Goal: Navigation & Orientation: Find specific page/section

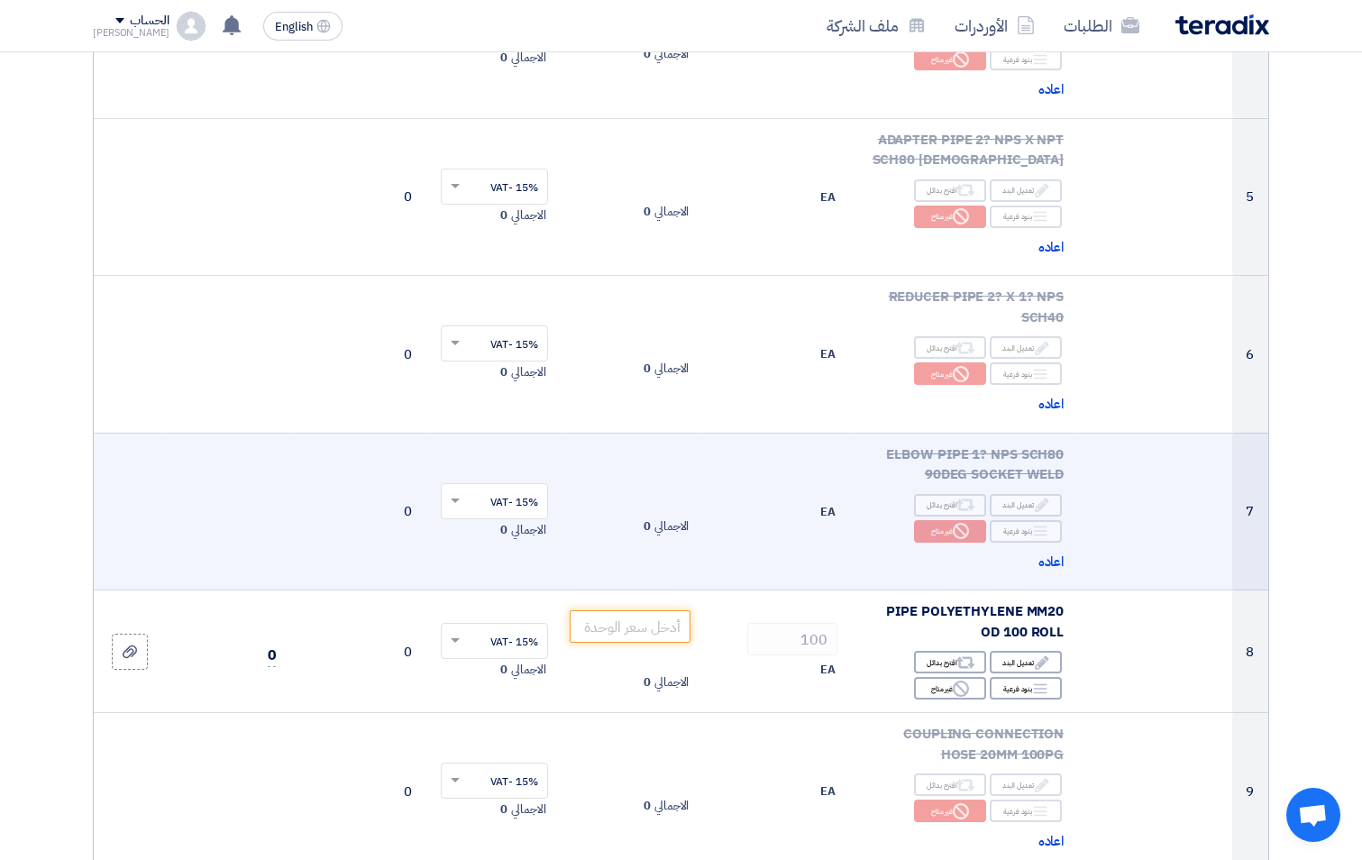
scroll to position [992, 0]
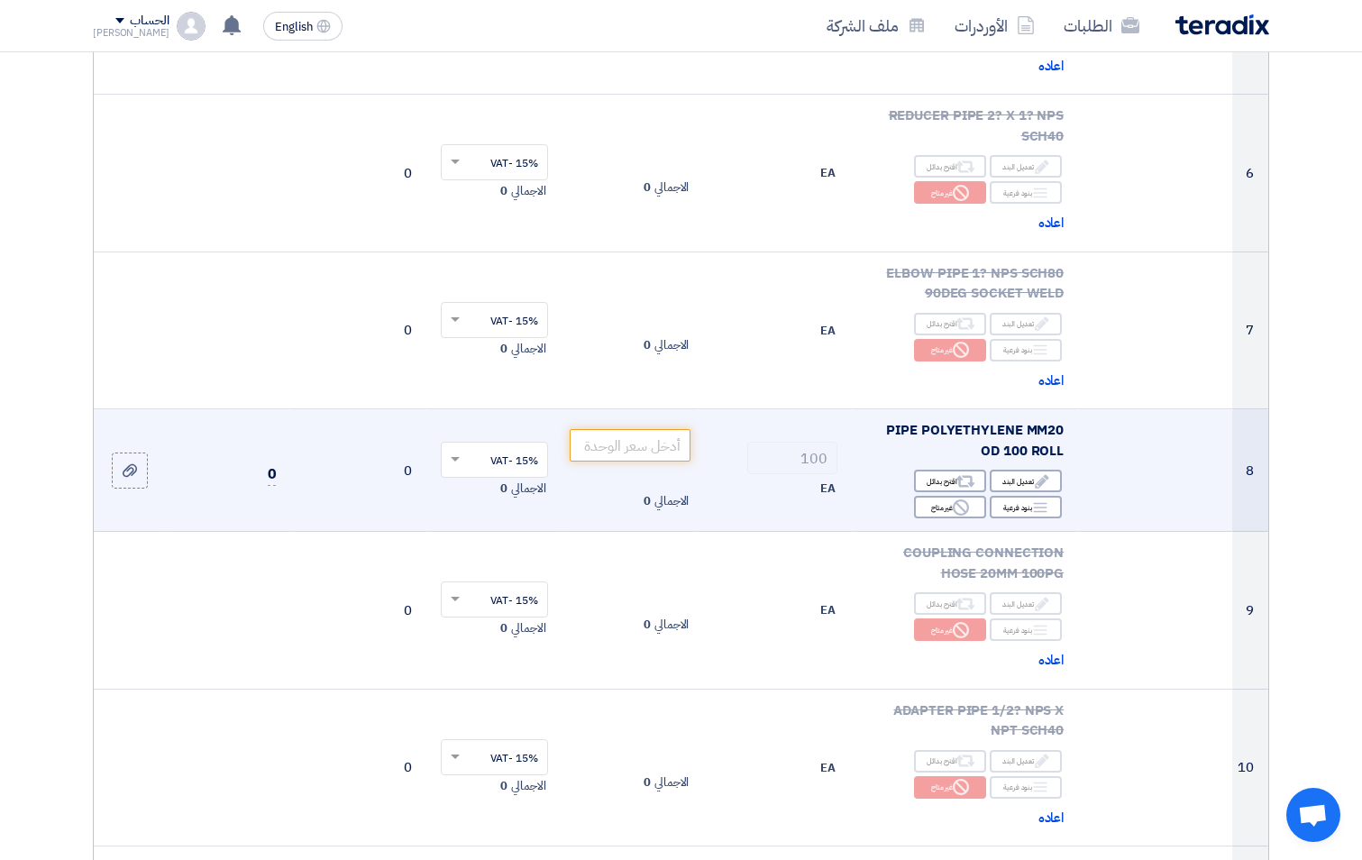
click at [1160, 444] on td at bounding box center [1155, 470] width 154 height 123
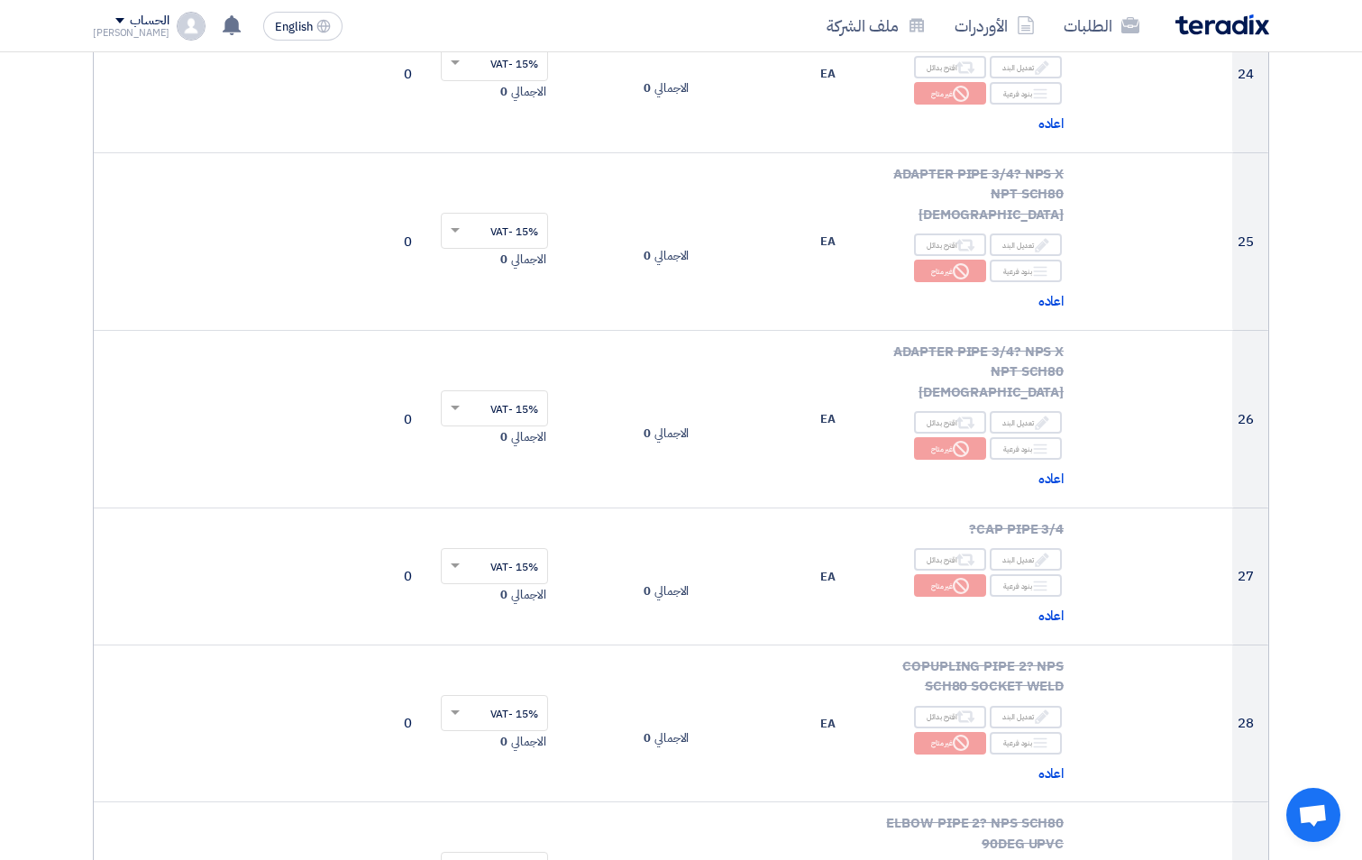
scroll to position [4327, 0]
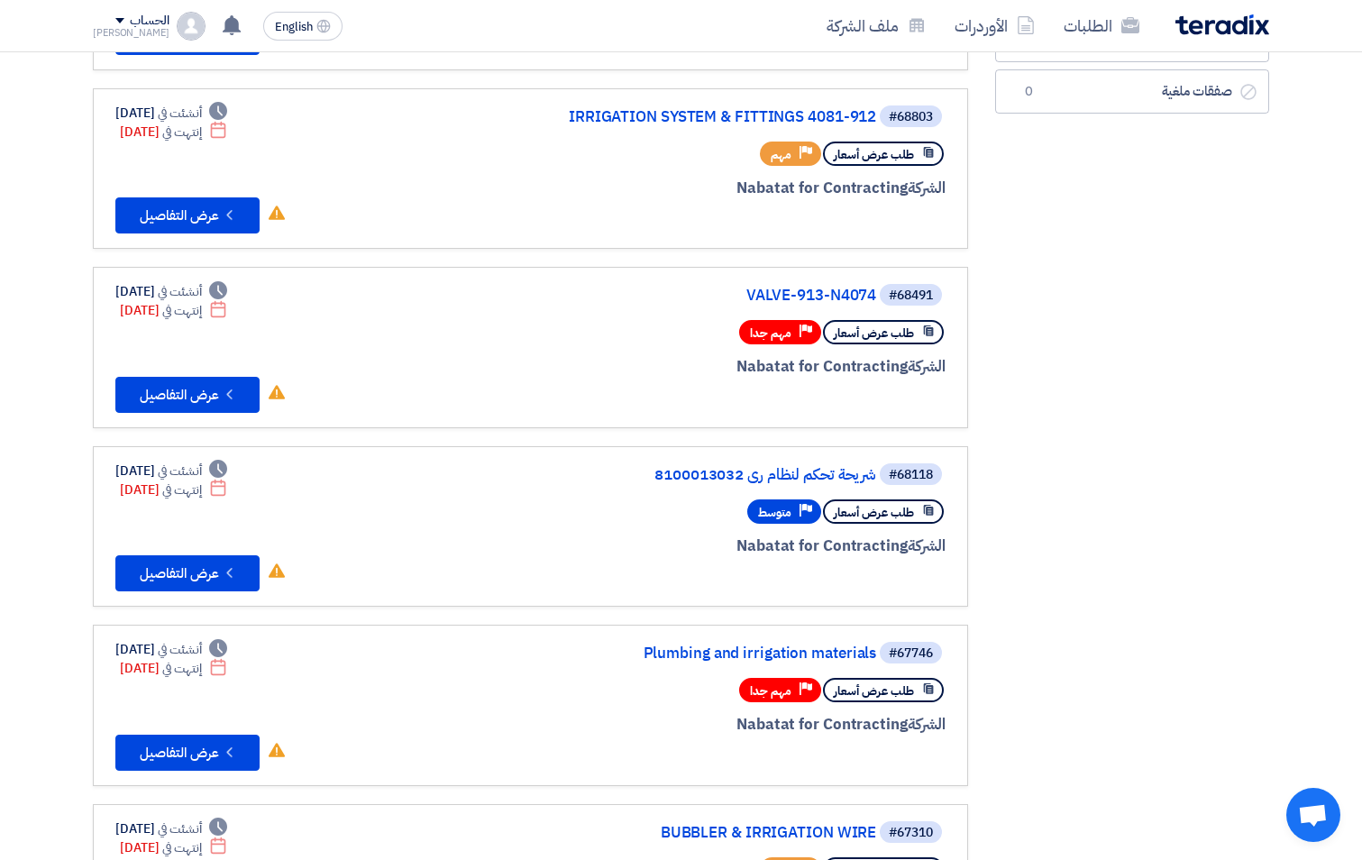
scroll to position [361, 0]
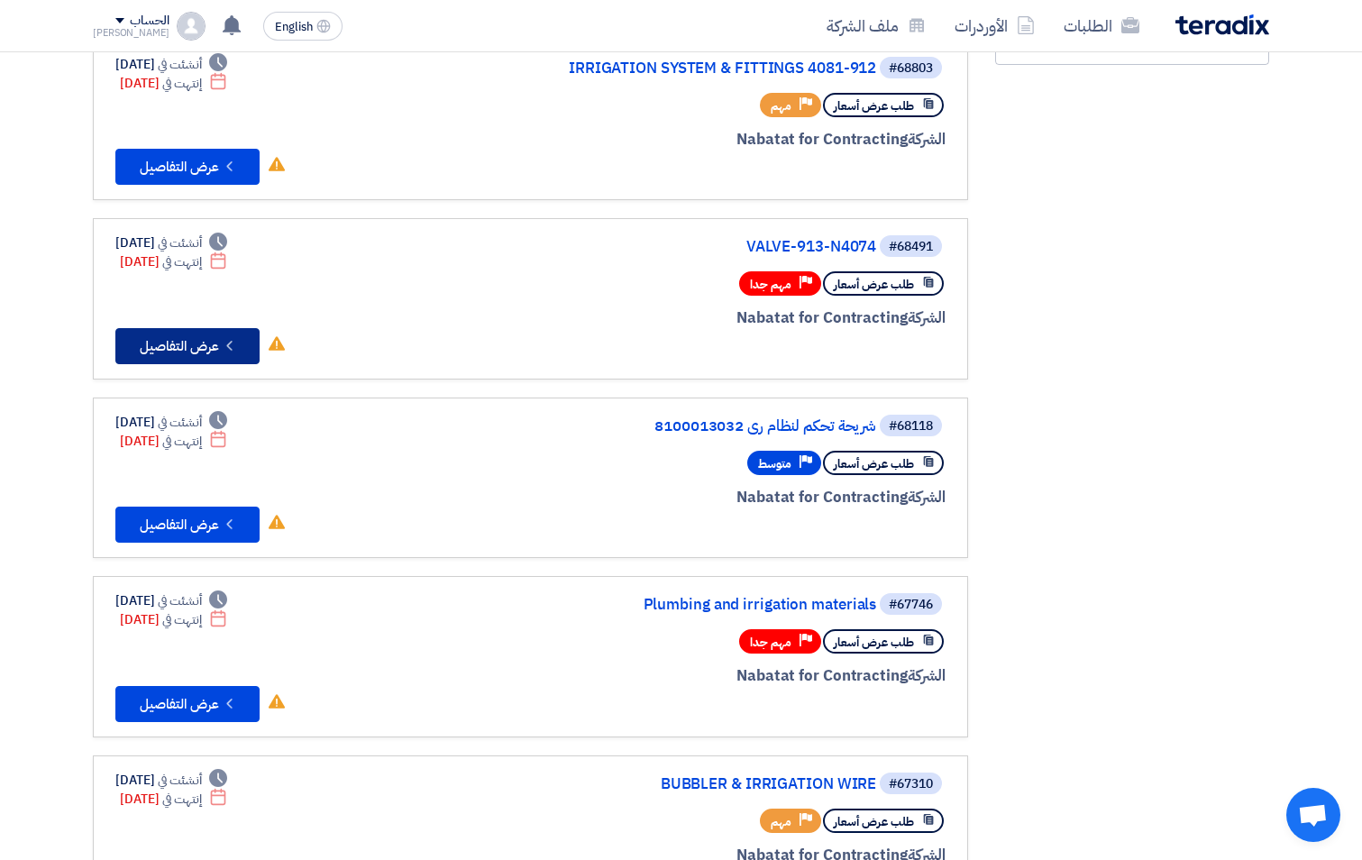
click at [215, 340] on button "Check details عرض التفاصيل" at bounding box center [187, 346] width 144 height 36
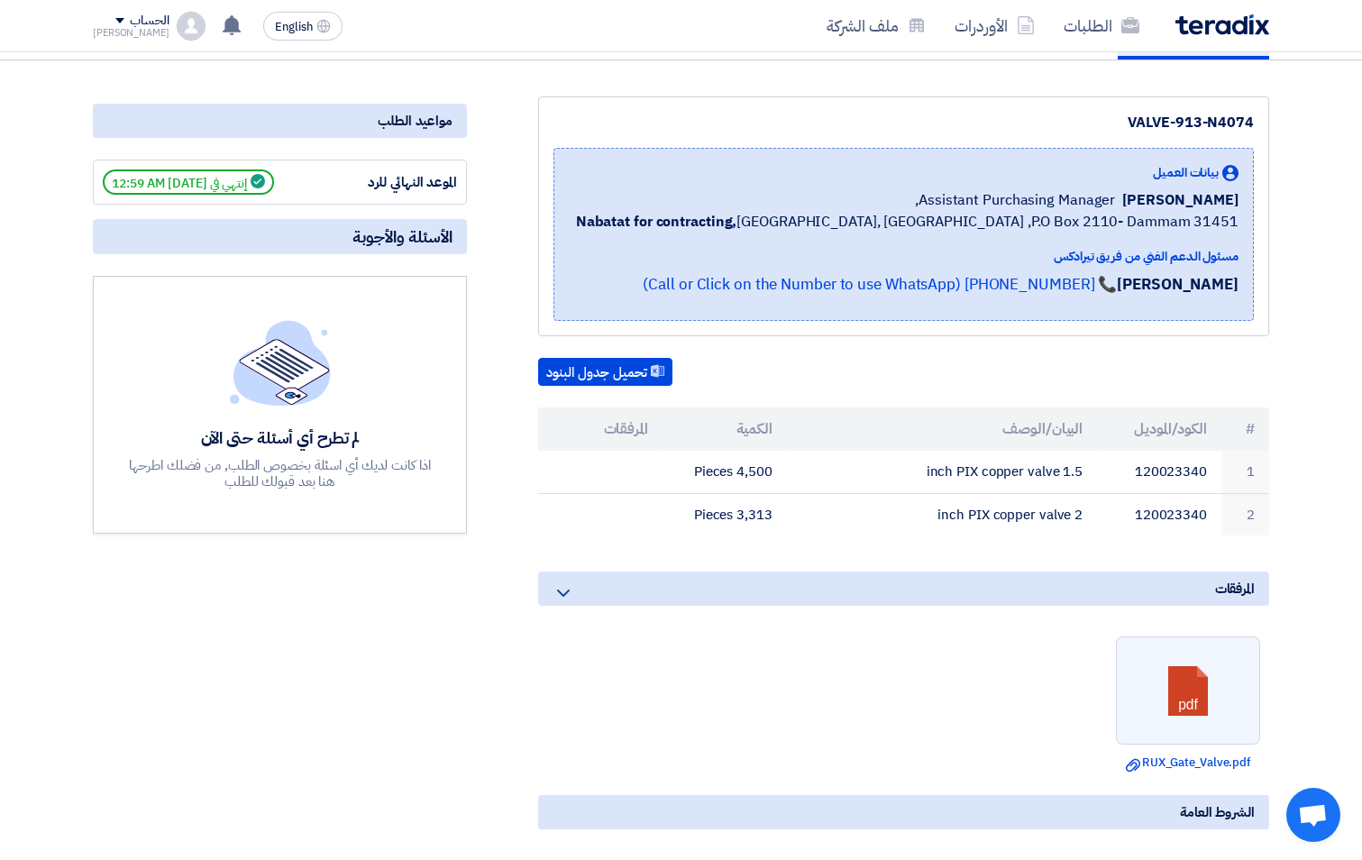
scroll to position [0, 0]
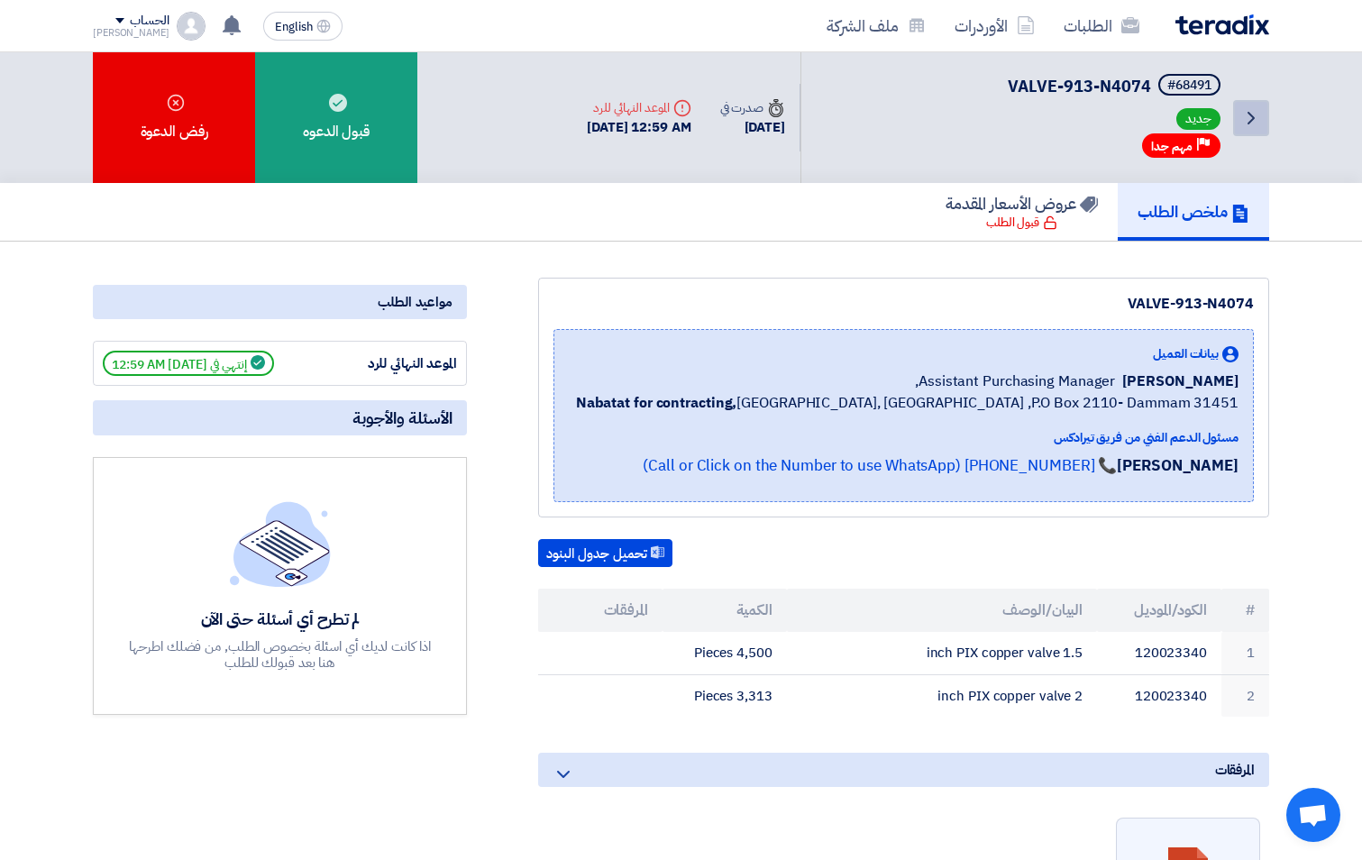
click at [1251, 122] on icon "Back" at bounding box center [1251, 118] width 22 height 22
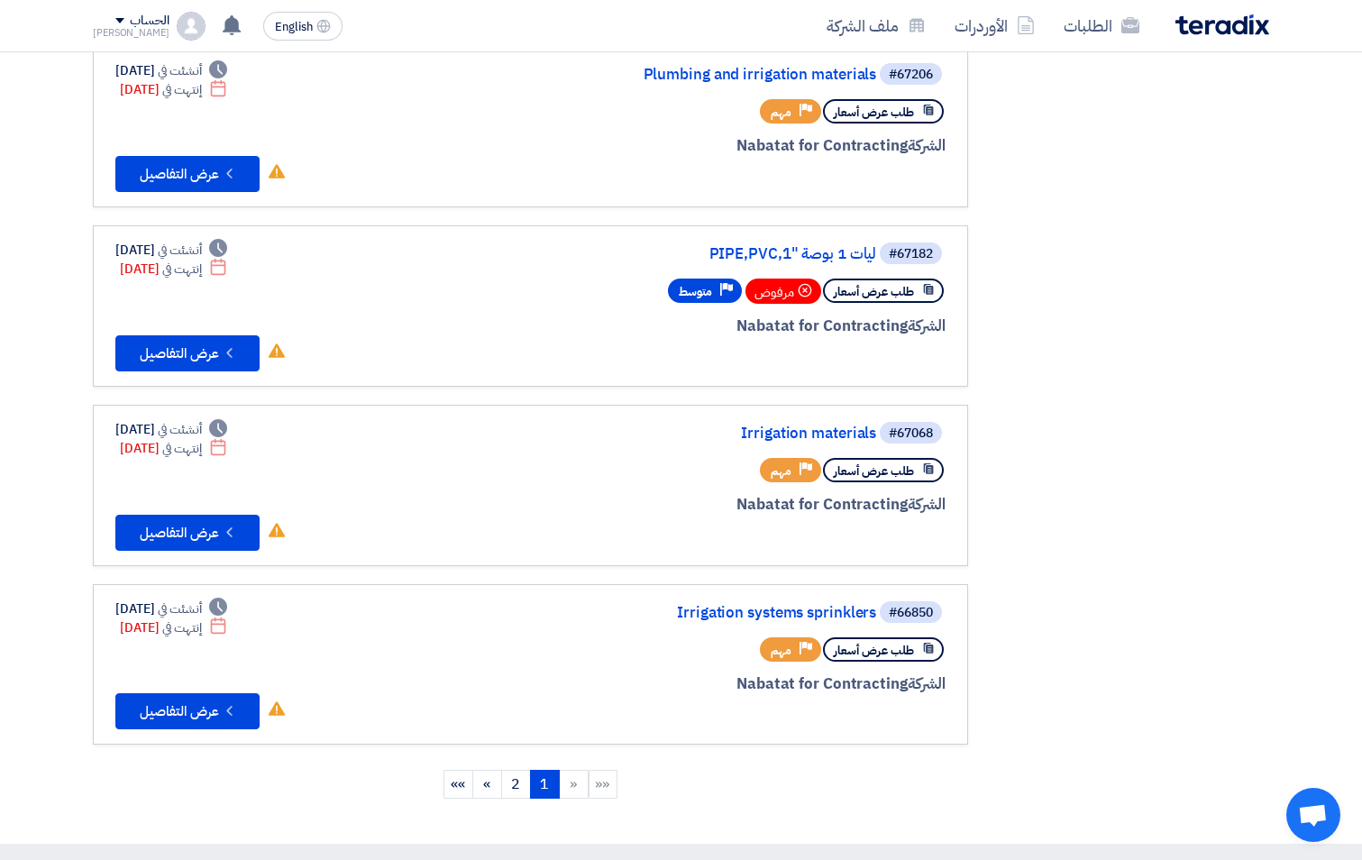
scroll to position [1442, 0]
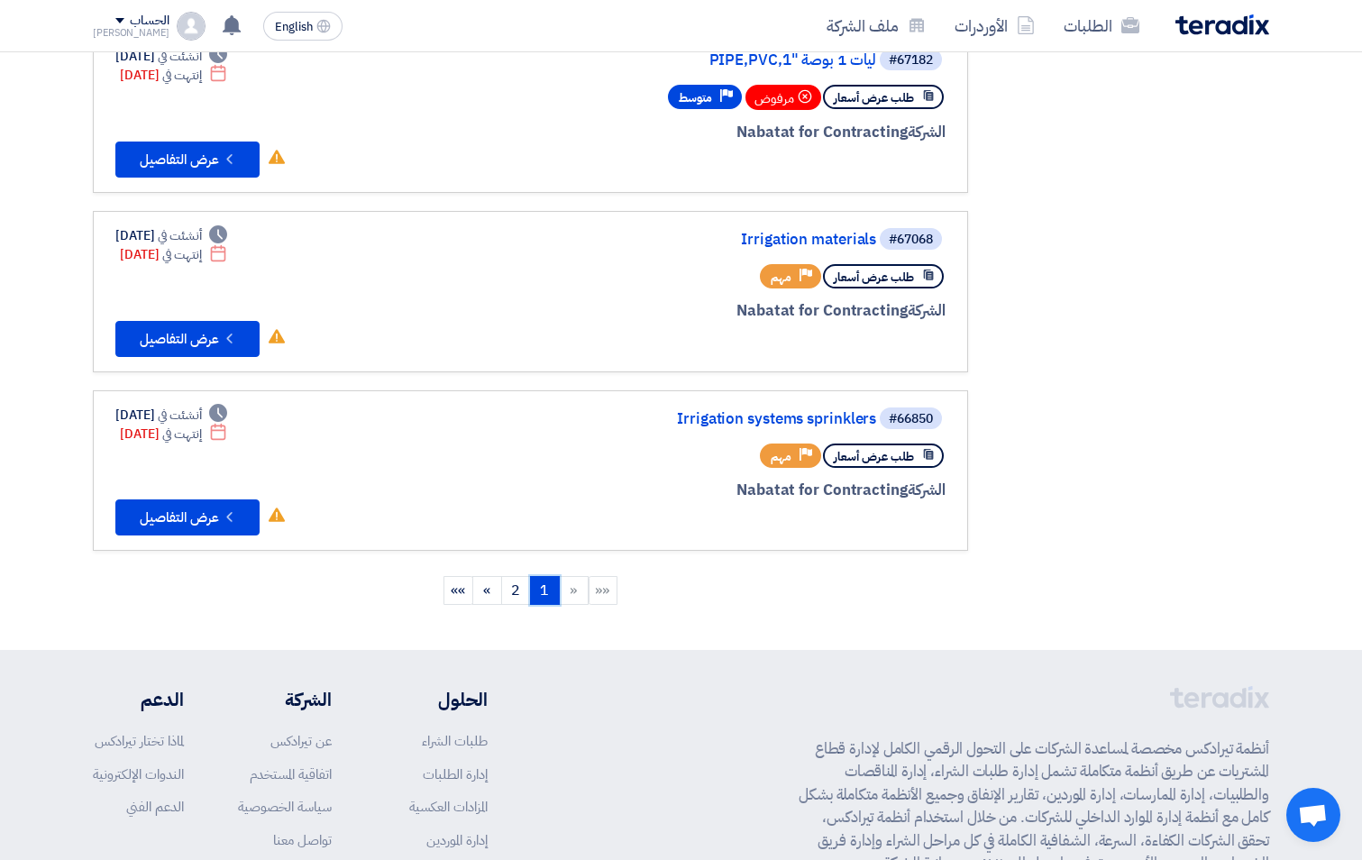
click at [531, 599] on link "1 (current)" at bounding box center [545, 590] width 30 height 29
click at [525, 597] on link "2" at bounding box center [516, 590] width 30 height 29
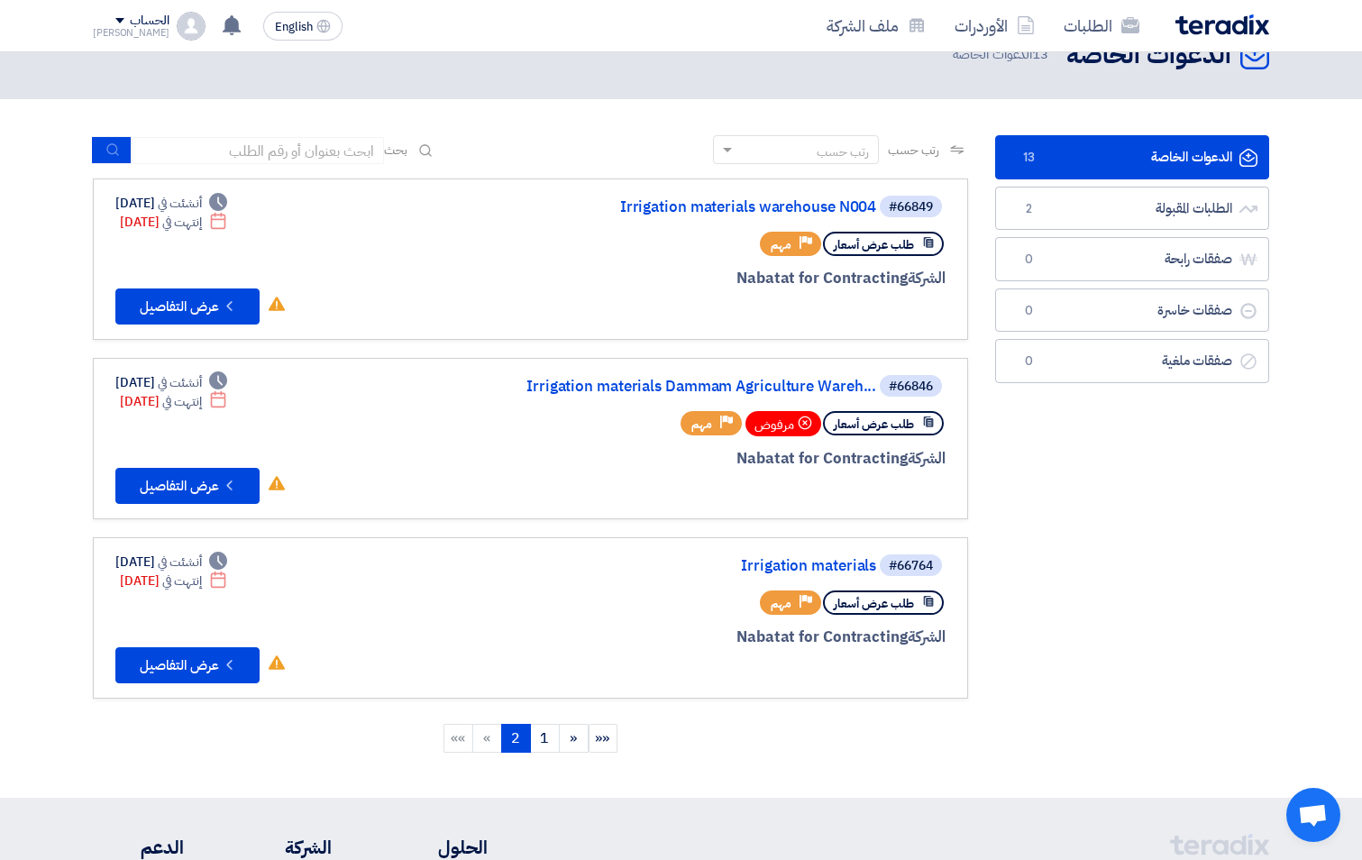
scroll to position [0, 0]
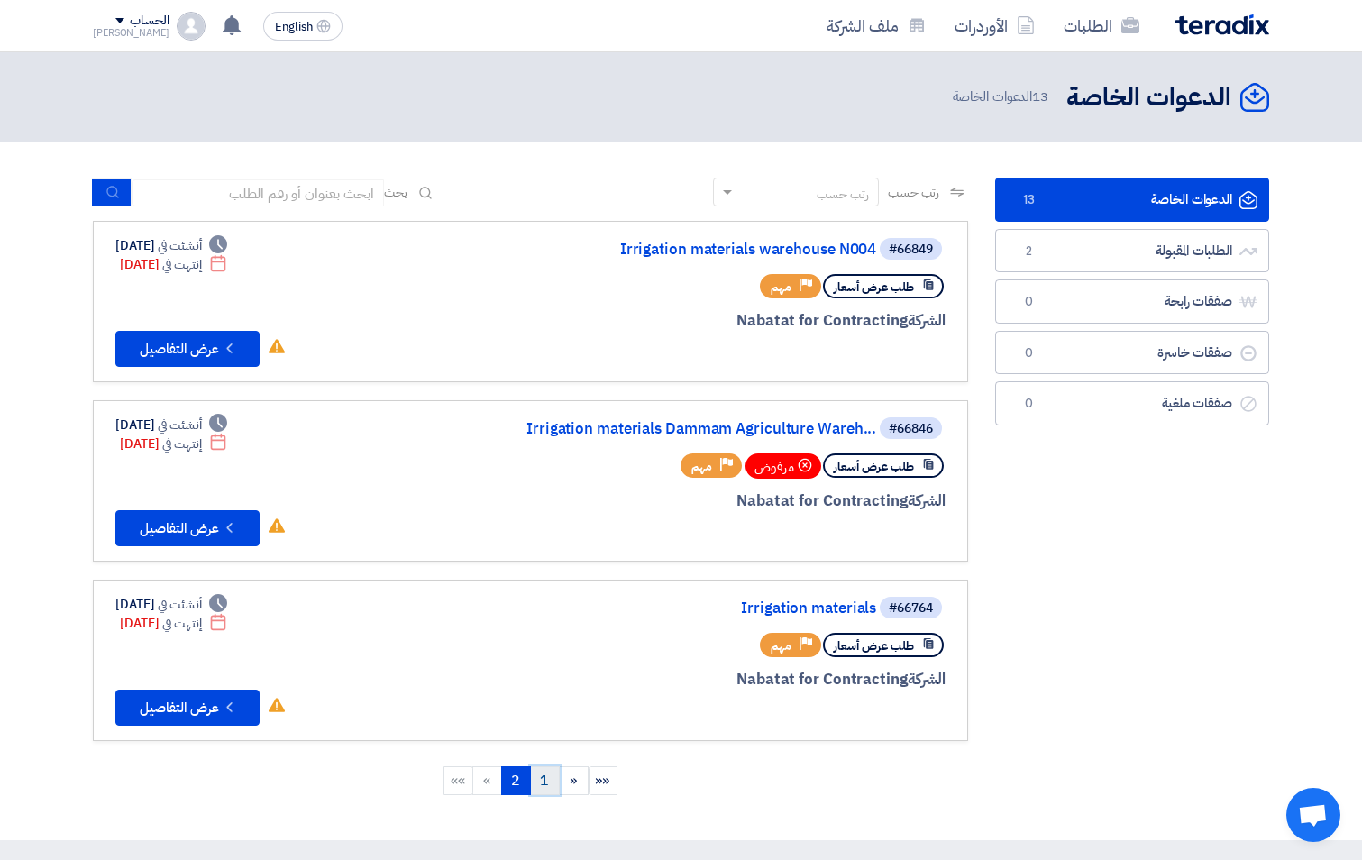
click at [544, 782] on link "1" at bounding box center [545, 780] width 30 height 29
